Goal: Task Accomplishment & Management: Manage account settings

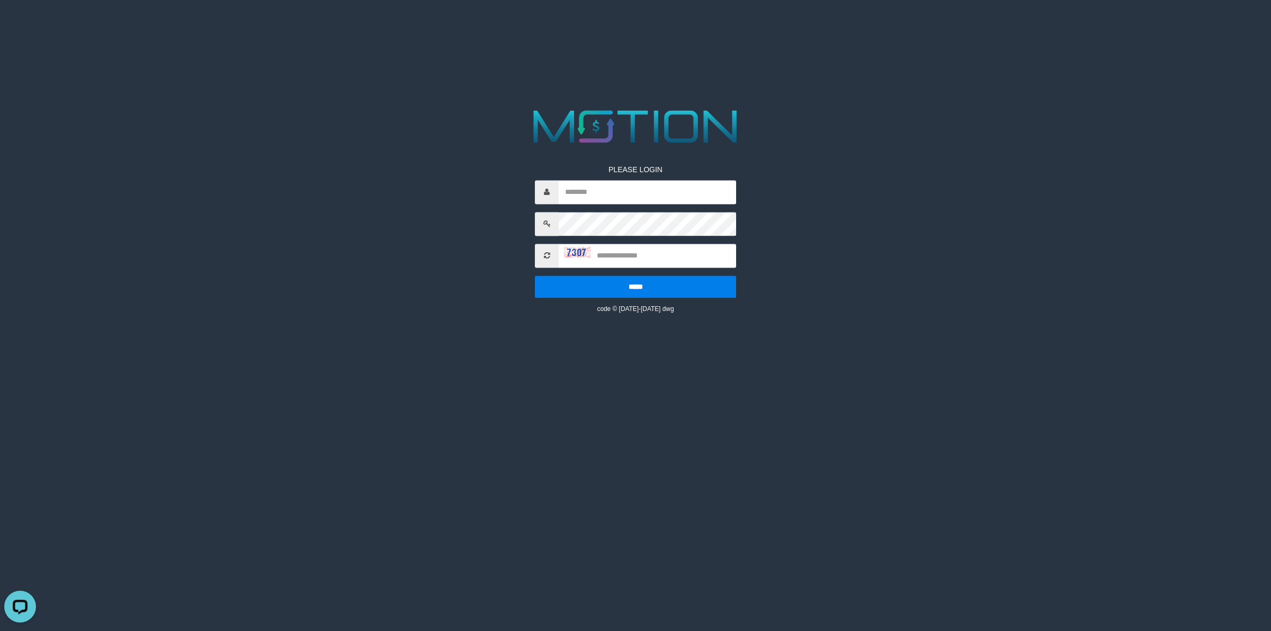
click at [812, 26] on html "PLEASE LOGIN ***** code © 2012-2018 dwg" at bounding box center [635, 13] width 1271 height 26
